Goal: Information Seeking & Learning: Learn about a topic

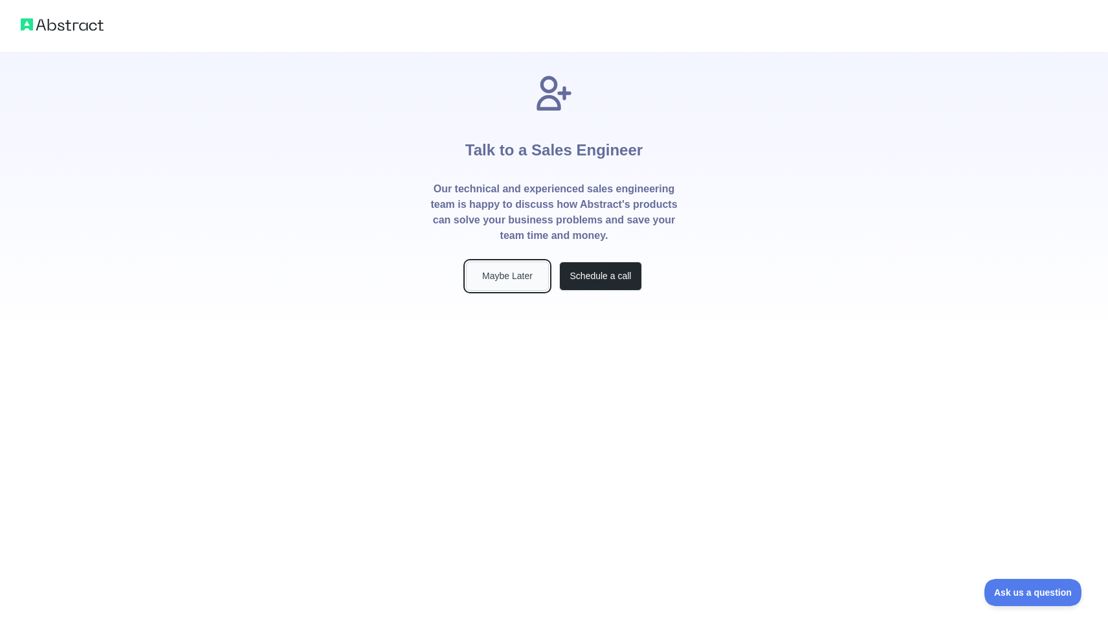
click at [506, 278] on button "Maybe Later" at bounding box center [507, 276] width 83 height 29
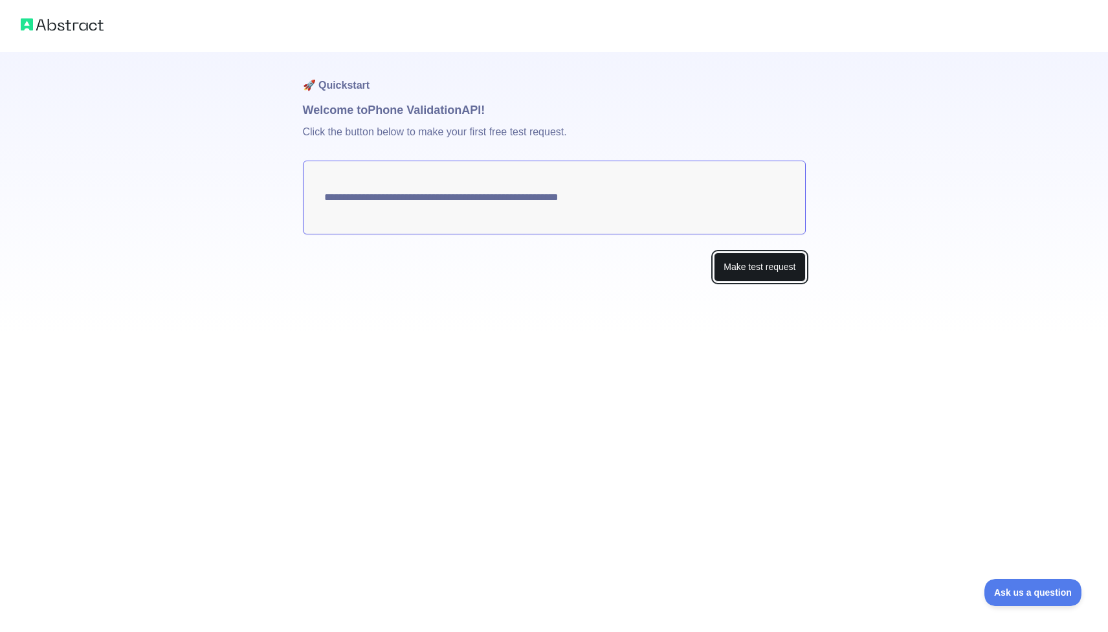
click at [759, 269] on button "Make test request" at bounding box center [759, 266] width 91 height 29
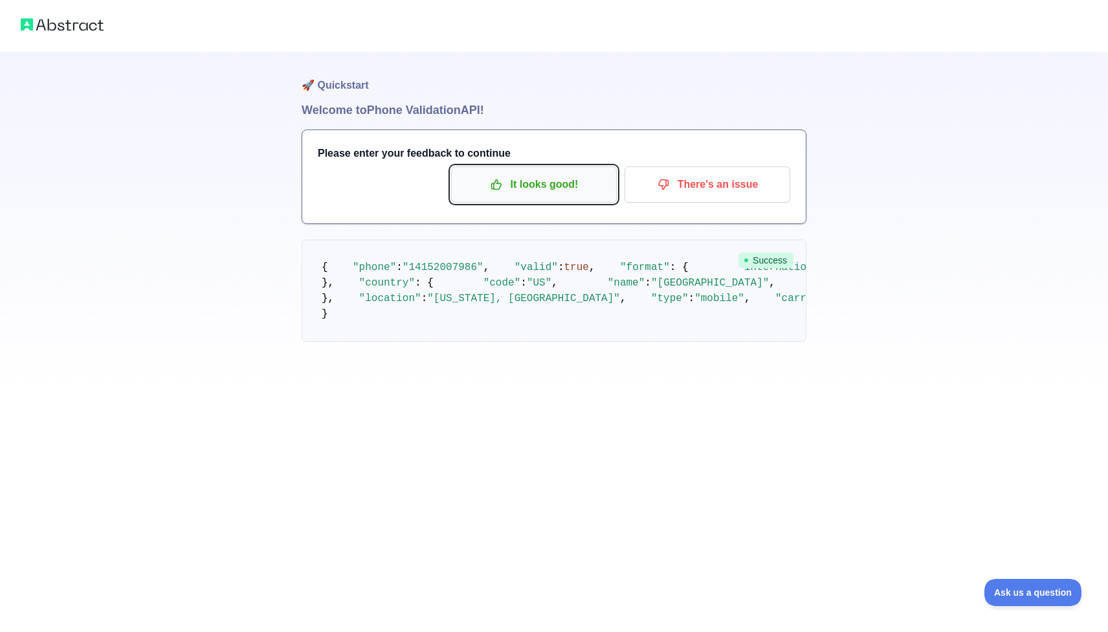
click at [554, 189] on p "It looks good!" at bounding box center [534, 184] width 146 height 22
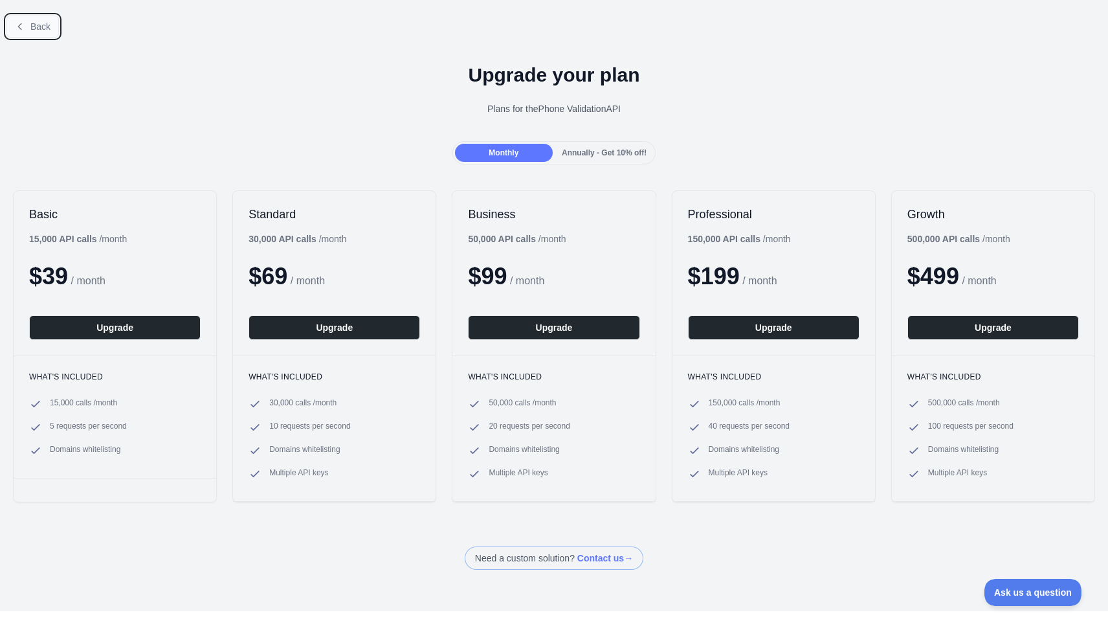
click at [31, 23] on span "Back" at bounding box center [40, 26] width 20 height 10
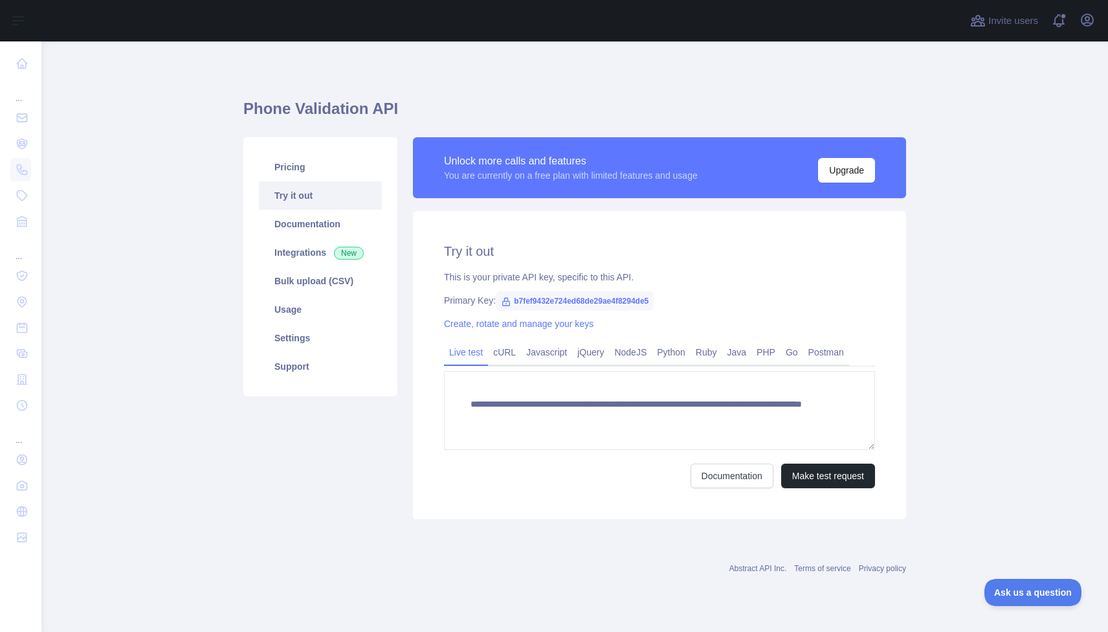
click at [102, 154] on main "**********" at bounding box center [574, 336] width 1067 height 590
click at [309, 223] on link "Documentation" at bounding box center [320, 224] width 123 height 28
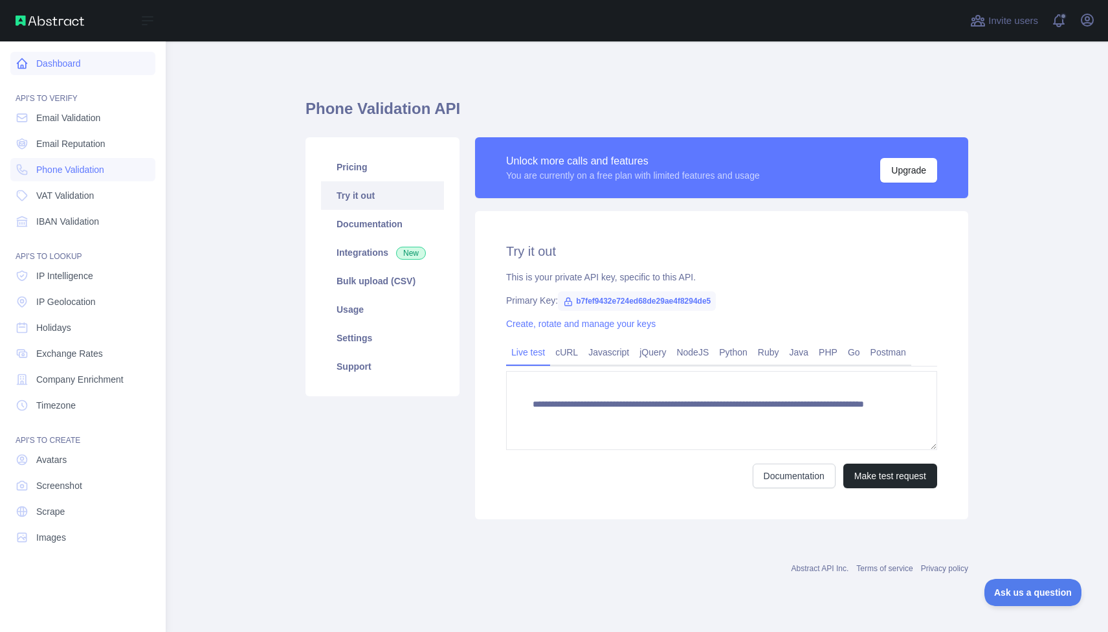
click at [54, 62] on link "Dashboard" at bounding box center [82, 63] width 145 height 23
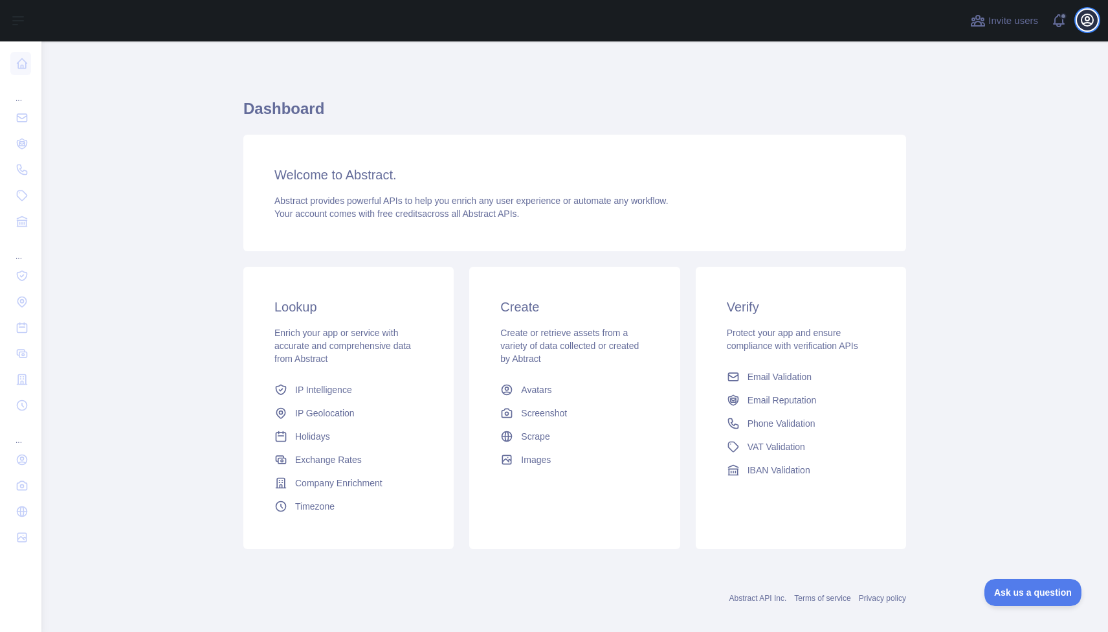
click at [1086, 19] on icon "button" at bounding box center [1088, 20] width 16 height 16
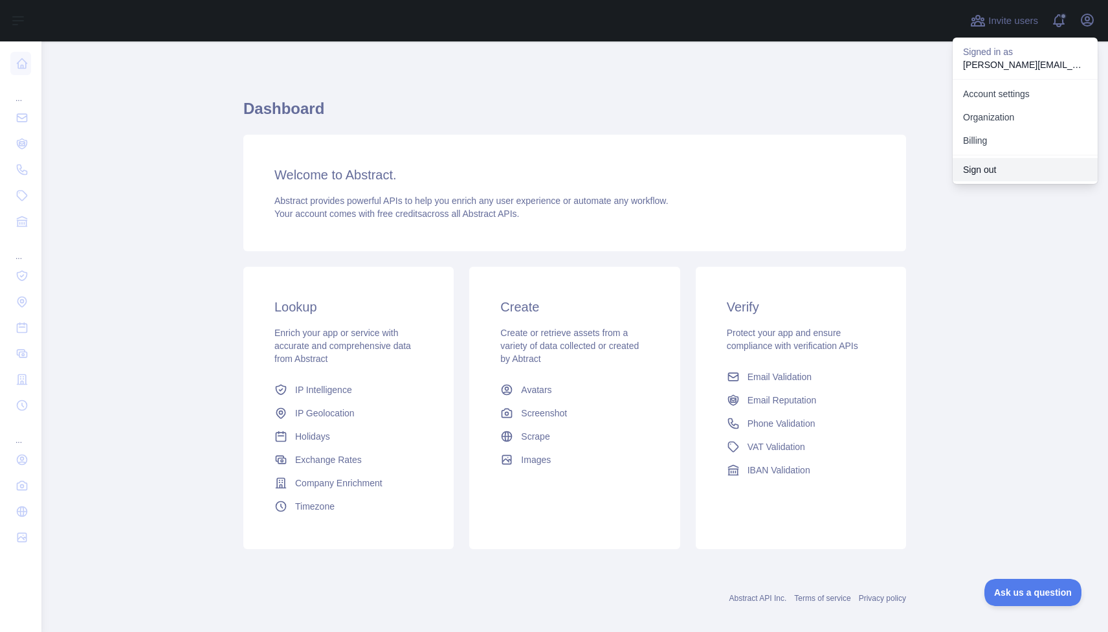
click at [992, 170] on button "Sign out" at bounding box center [1025, 169] width 145 height 23
